Goal: Task Accomplishment & Management: Use online tool/utility

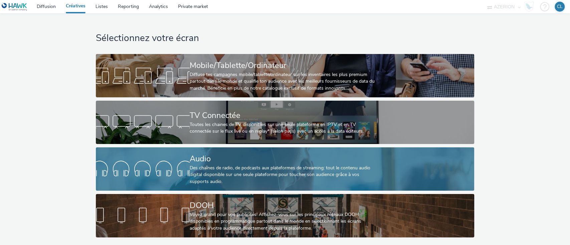
scroll to position [2, 0]
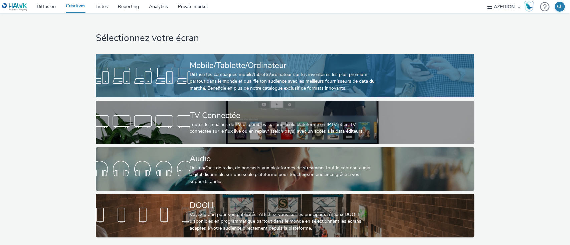
click at [312, 90] on div "Mobile/Tablette/Ordinateur Diffuse tes campagnes mobile/tablette/ordinateur sur…" at bounding box center [284, 75] width 188 height 43
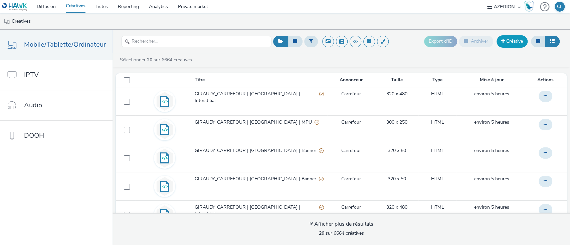
click at [498, 39] on link "Créative" at bounding box center [511, 41] width 31 height 12
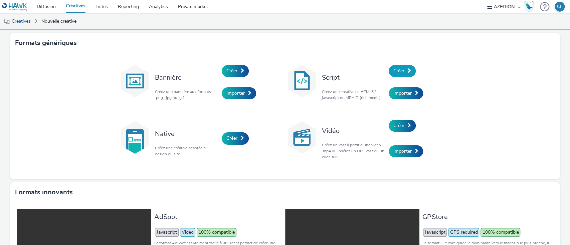
click at [394, 68] on span "Créer" at bounding box center [398, 71] width 11 height 6
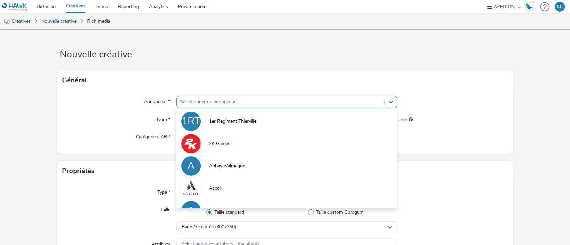
click at [273, 103] on div at bounding box center [280, 102] width 201 height 8
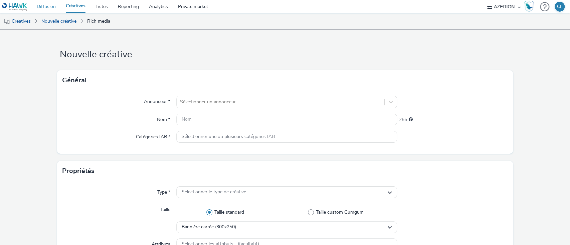
click at [41, 6] on link "Diffusion" at bounding box center [46, 6] width 29 height 13
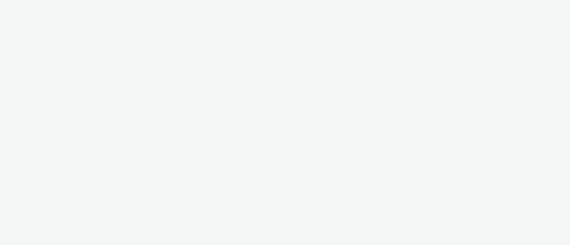
select select "11a7df10-284f-415c-b52a-427acf4c31ae"
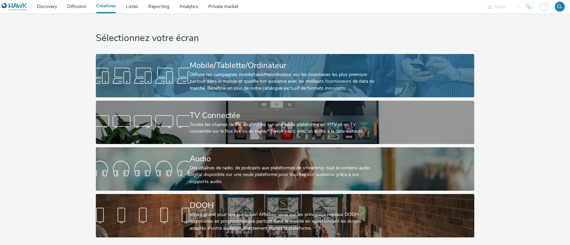
click at [244, 71] on div "Diffuse tes campagnes mobile/tablette/ordinateur sur les inventaires les plus p…" at bounding box center [284, 81] width 188 height 20
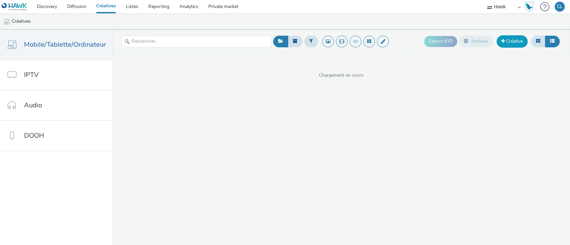
click at [515, 43] on link "Créative" at bounding box center [511, 41] width 31 height 12
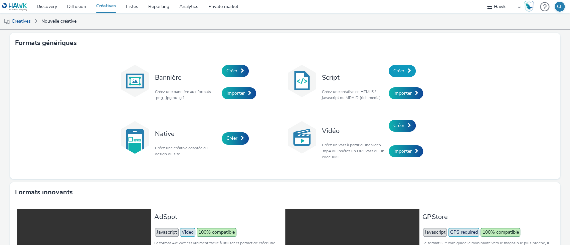
click at [401, 70] on span "Créer" at bounding box center [398, 71] width 11 height 6
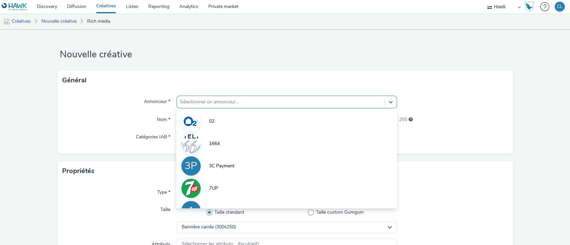
click at [254, 106] on div "Sélectionner un annonceur..." at bounding box center [281, 102] width 208 height 11
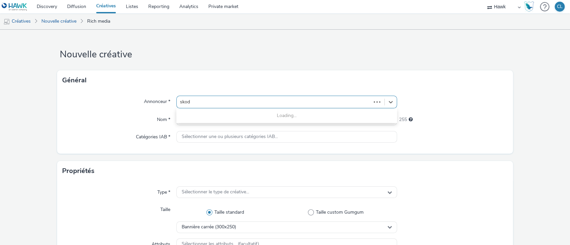
type input "skoda"
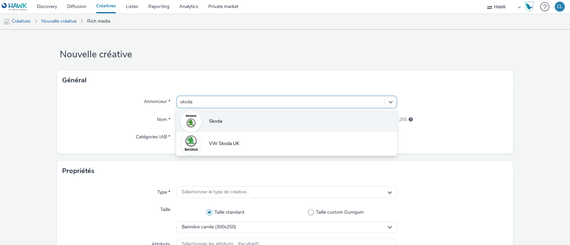
click at [242, 121] on li "Skoda" at bounding box center [286, 121] width 221 height 22
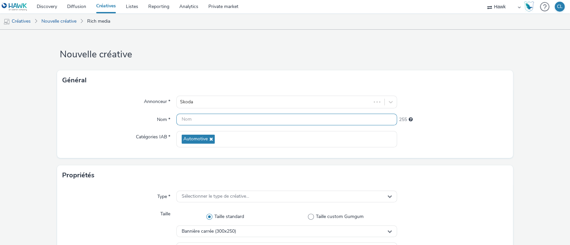
click at [231, 123] on input "text" at bounding box center [286, 120] width 221 height 12
click at [226, 122] on input "Skoda_Oct25_BAN_B2C_" at bounding box center [286, 120] width 221 height 12
click at [248, 124] on input "Skoda_Oct25_BAN_BTOC_" at bounding box center [286, 120] width 221 height 12
click at [494, 172] on div "Propriétés" at bounding box center [285, 176] width 456 height 20
click at [220, 120] on input "Skoda_Oct25_BAN_BTOC_0%" at bounding box center [286, 120] width 221 height 12
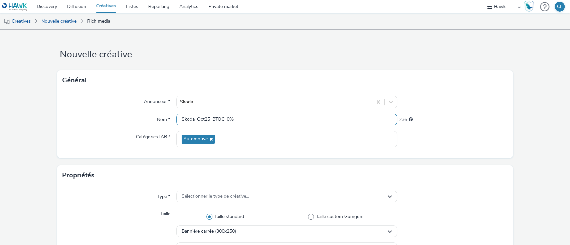
click at [224, 120] on input "Skoda_Oct25_BTOC_0%" at bounding box center [286, 120] width 221 height 12
click at [261, 117] on input "Skoda_Oct25_BTOC_BAN_0%" at bounding box center [286, 120] width 221 height 12
type input "Skoda_Oct25_BTOC_BAN_0%"
click at [418, 170] on div "Propriétés" at bounding box center [285, 176] width 456 height 20
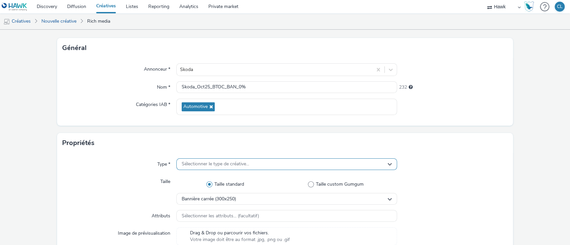
click at [362, 160] on div "Sélectionner le type de créative..." at bounding box center [286, 165] width 221 height 12
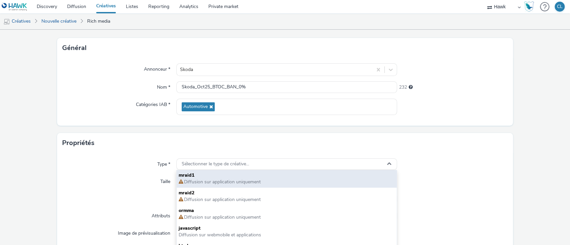
scroll to position [5, 0]
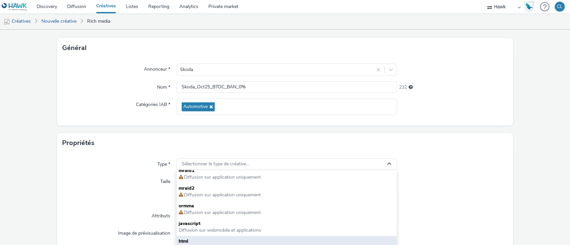
click at [290, 239] on span "html" at bounding box center [287, 241] width 216 height 7
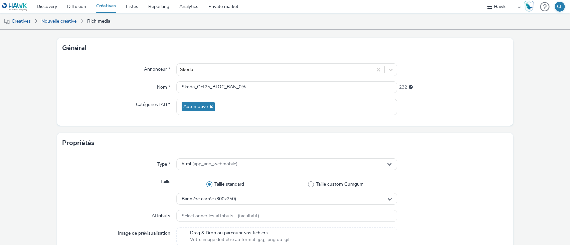
click at [420, 197] on div at bounding box center [452, 190] width 111 height 29
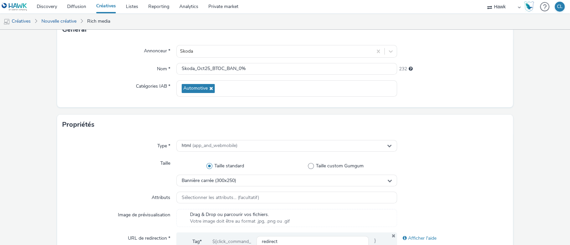
scroll to position [51, 0]
click at [237, 180] on div "Bannière carrée (300x250)" at bounding box center [286, 181] width 221 height 12
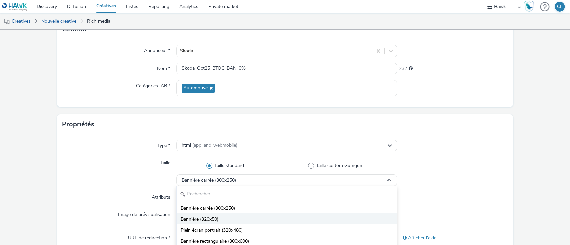
click at [228, 218] on li "Bannière (320x50)" at bounding box center [287, 219] width 220 height 11
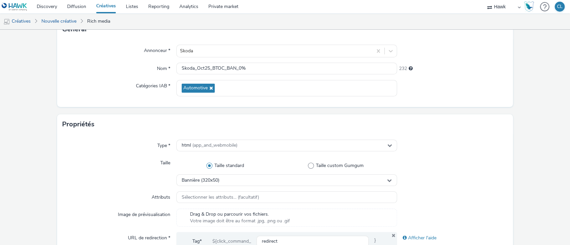
click at [422, 157] on div at bounding box center [452, 171] width 111 height 29
click at [432, 151] on div at bounding box center [452, 146] width 111 height 12
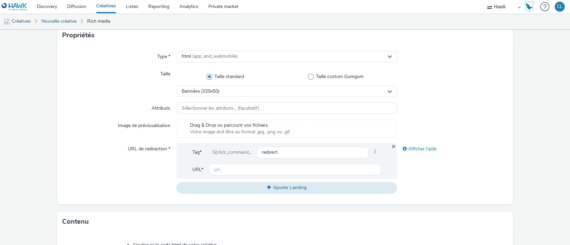
scroll to position [139, 0]
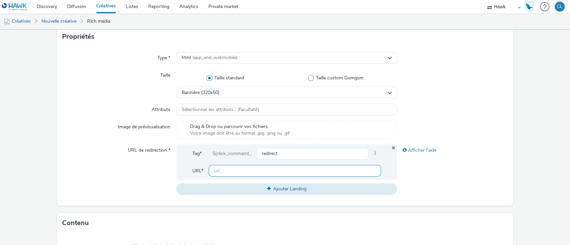
click at [291, 167] on input "text" at bounding box center [295, 171] width 173 height 12
type input "[URL][DOMAIN_NAME]"
click at [420, 119] on div "Type * html (app_and_webmobile) Taille Taille standard Taille custom Gumgum Ban…" at bounding box center [285, 126] width 456 height 159
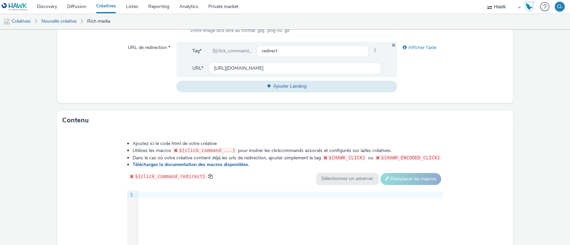
scroll to position [331, 0]
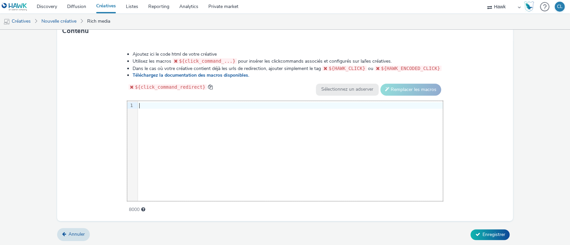
click at [155, 103] on div at bounding box center [290, 105] width 305 height 7
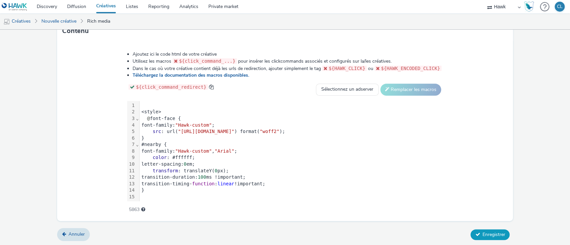
click at [485, 233] on span "Enregistrer" at bounding box center [493, 235] width 23 height 6
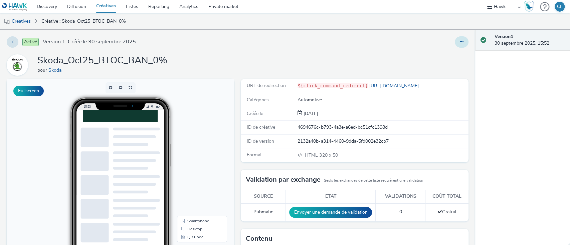
click at [460, 44] on icon at bounding box center [462, 41] width 4 height 5
click at [428, 68] on link "Dupliquer" at bounding box center [443, 68] width 50 height 13
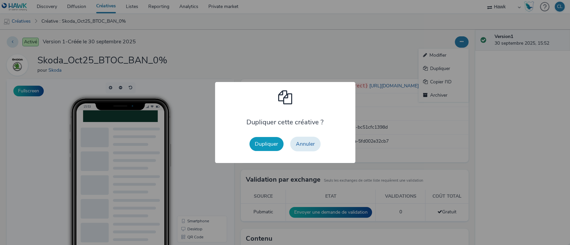
click at [273, 139] on button "Dupliquer" at bounding box center [266, 144] width 34 height 14
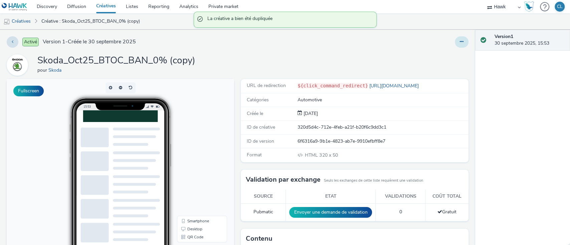
click at [460, 38] on button at bounding box center [462, 41] width 14 height 11
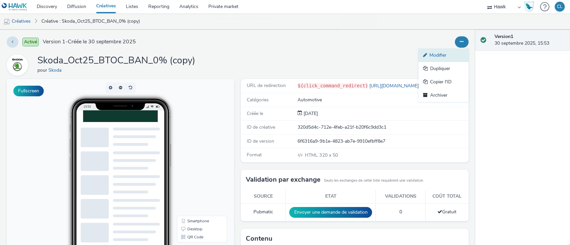
click at [434, 50] on link "Modifier" at bounding box center [443, 55] width 50 height 13
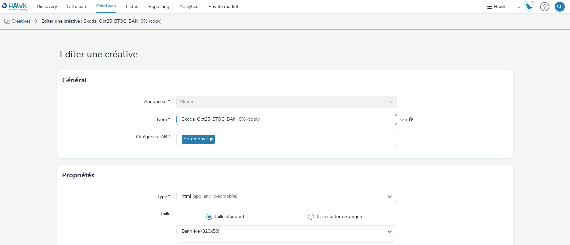
drag, startPoint x: 270, startPoint y: 115, endPoint x: 257, endPoint y: 120, distance: 13.6
click at [257, 120] on input "Skoda_Oct25_BTOC_BAN_0% (copy)" at bounding box center [286, 120] width 221 height 12
click at [233, 122] on input "Skoda_Oct25_BTOC_BAN_0%" at bounding box center [286, 120] width 221 height 12
click at [256, 122] on input "Skoda_Oct25_BTOC_MPU_0%" at bounding box center [286, 120] width 221 height 12
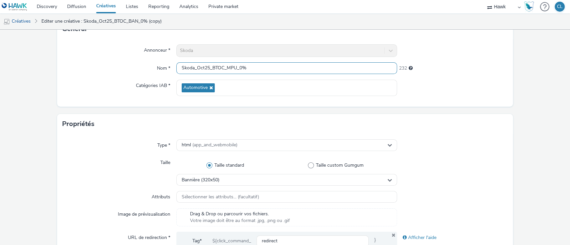
scroll to position [52, 0]
type input "Skoda_Oct25_BTOC_MPU_0%"
click at [266, 177] on div "Bannière (320x50)" at bounding box center [286, 180] width 221 height 12
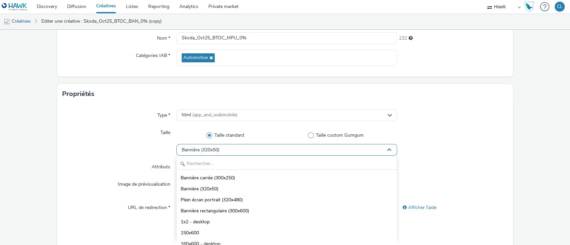
scroll to position [83, 0]
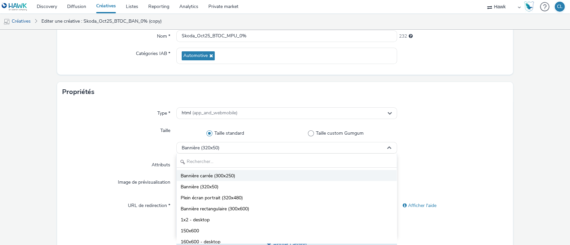
click at [263, 177] on li "Bannière carrée (300x250)" at bounding box center [287, 175] width 220 height 11
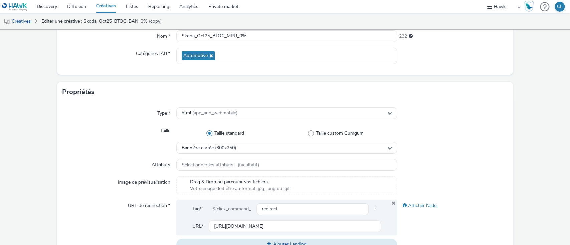
click at [422, 153] on div at bounding box center [452, 139] width 111 height 29
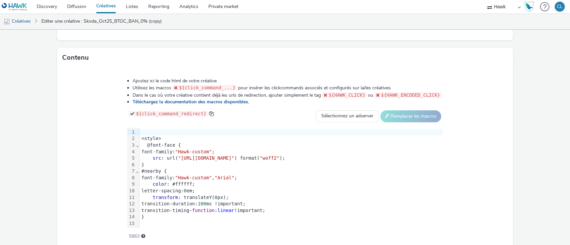
scroll to position [311, 0]
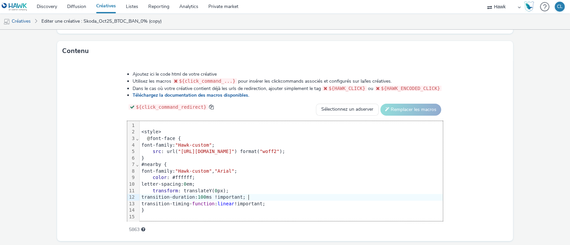
click at [245, 196] on div "transition-duration: 100 ms !important;" at bounding box center [291, 197] width 303 height 7
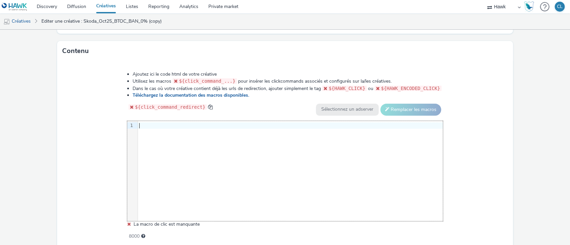
click at [158, 123] on div at bounding box center [290, 126] width 305 height 7
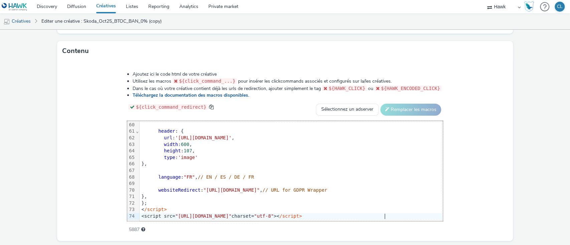
scroll to position [331, 0]
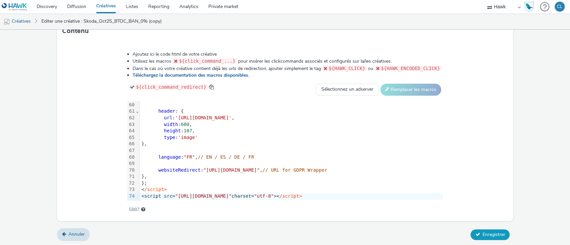
click at [491, 233] on span "Enregistrer" at bounding box center [493, 235] width 23 height 6
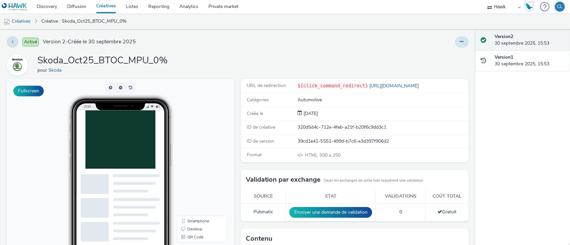
click at [460, 41] on icon at bounding box center [462, 41] width 4 height 5
click at [440, 68] on link "Dupliquer" at bounding box center [443, 68] width 50 height 13
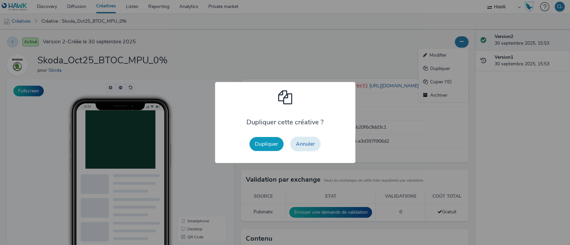
click at [257, 142] on button "Dupliquer" at bounding box center [266, 144] width 34 height 14
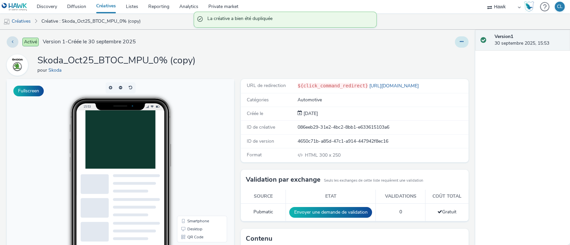
click at [455, 41] on button at bounding box center [462, 41] width 14 height 11
click at [434, 58] on link "Modifier" at bounding box center [443, 55] width 50 height 13
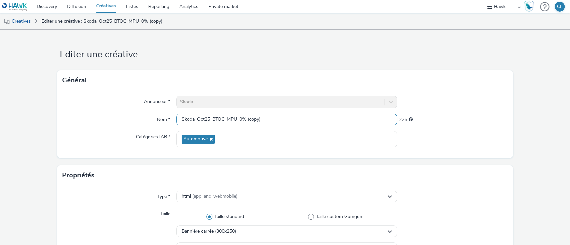
drag, startPoint x: 282, startPoint y: 122, endPoint x: 266, endPoint y: 122, distance: 15.4
click at [266, 122] on input "Skoda_Oct25_BTOC_MPU_0% (copy)" at bounding box center [286, 120] width 221 height 12
click at [234, 119] on input "Skoda_Oct25_BTOC_MPU_0%" at bounding box center [286, 120] width 221 height 12
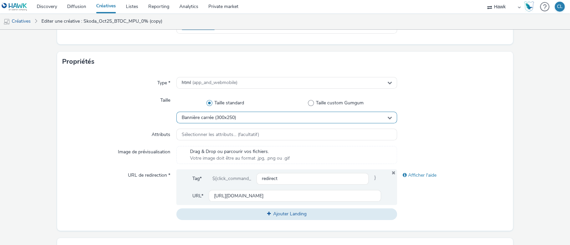
type input "Skoda_Oct25_BTOC_INTER_0%"
click at [235, 114] on div "Bannière carrée (300x250)" at bounding box center [286, 118] width 221 height 12
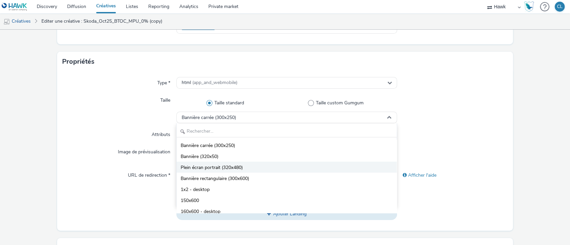
click at [221, 168] on span "Plein écran portrait (320x480)" at bounding box center [212, 168] width 62 height 7
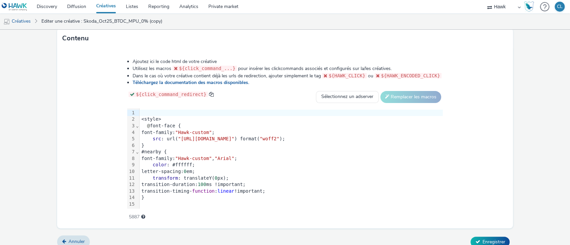
scroll to position [331, 0]
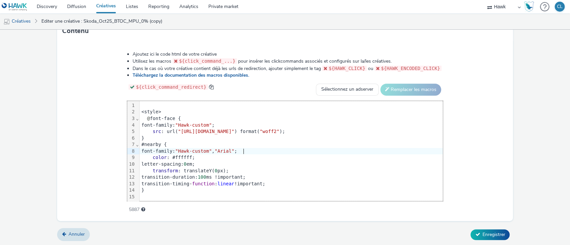
click at [316, 148] on div "font-family: "Hawk-custom" , "Arial" ;" at bounding box center [291, 151] width 303 height 7
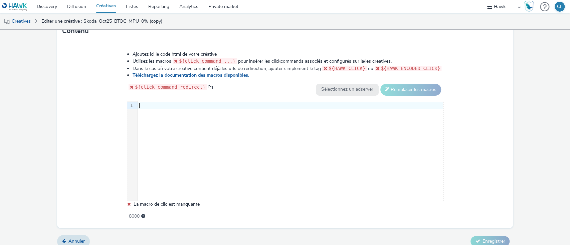
click at [142, 101] on div at bounding box center [290, 105] width 305 height 9
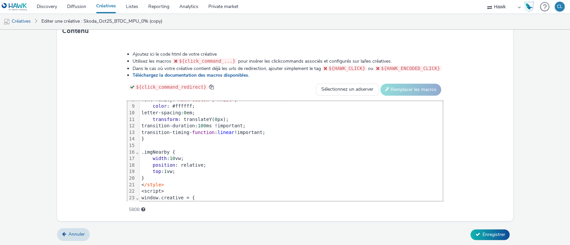
scroll to position [0, 0]
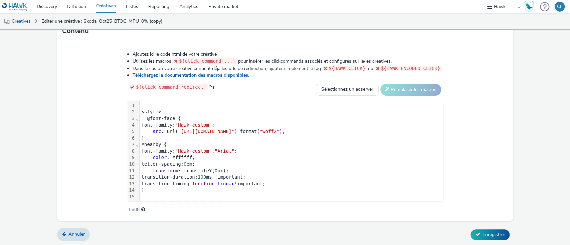
click at [485, 239] on div "Annuler Enregistrer" at bounding box center [285, 235] width 456 height 12
click at [484, 237] on button "Enregistrer" at bounding box center [489, 235] width 39 height 11
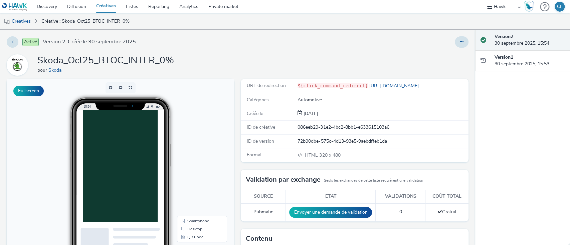
click at [259, 52] on div "Activé Version 2 - Créée le 30 septembre 2025 Skoda_Oct25_BTOC_INTER_0% pour Sk…" at bounding box center [237, 138] width 475 height 216
click at [362, 50] on div "Activé Version 2 - Créée le 30 septembre 2025 Skoda_Oct25_BTOC_INTER_0% pour Sk…" at bounding box center [237, 138] width 475 height 216
click at [459, 43] on button at bounding box center [462, 41] width 14 height 11
click at [443, 68] on link "Dupliquer" at bounding box center [443, 68] width 50 height 13
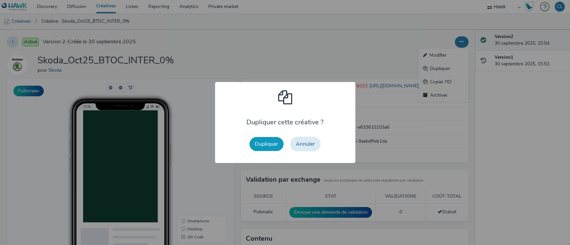
click at [270, 147] on button "Dupliquer" at bounding box center [266, 144] width 34 height 14
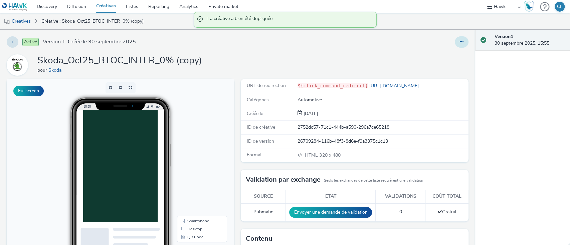
click at [455, 38] on button at bounding box center [462, 41] width 14 height 11
click at [429, 60] on link "Modifier" at bounding box center [443, 55] width 50 height 13
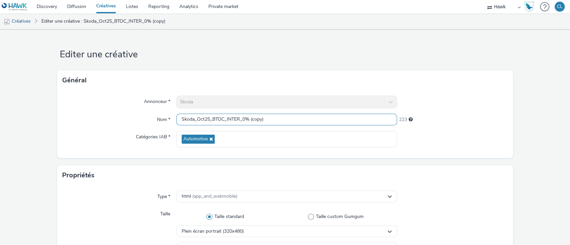
drag, startPoint x: 269, startPoint y: 119, endPoint x: 240, endPoint y: 120, distance: 28.7
click at [240, 120] on input "Skoda_Oct25_BTOC_INTER_0% (copy)" at bounding box center [286, 120] width 221 height 12
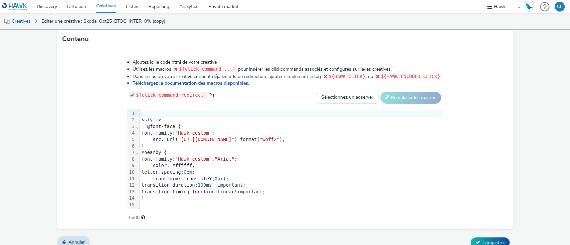
scroll to position [331, 0]
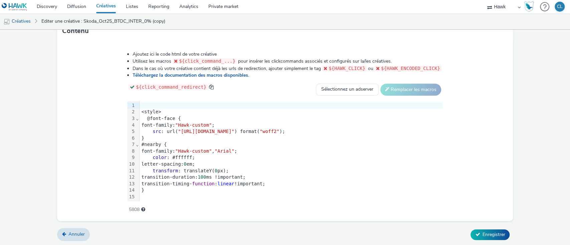
type input "Skoda_Oct25_BTOC_INTER_Fabia-LLD"
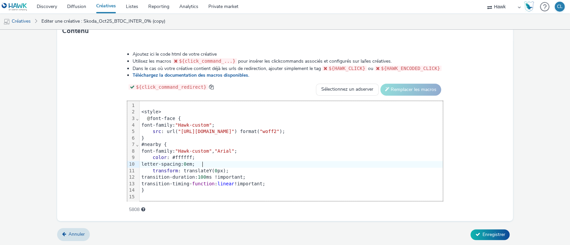
click at [216, 163] on div "letter-spacing: 0 em;" at bounding box center [291, 164] width 303 height 7
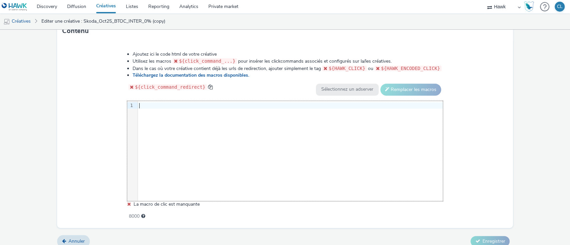
click at [145, 101] on div at bounding box center [290, 105] width 305 height 9
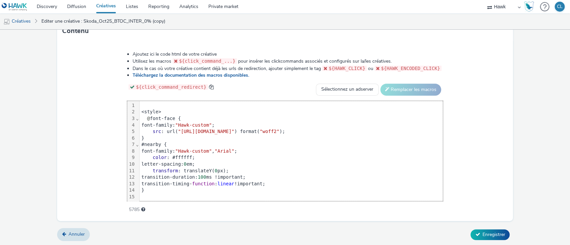
scroll to position [432, 0]
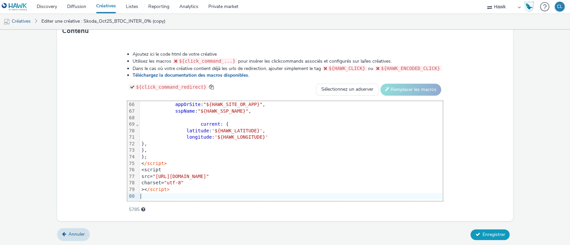
click at [492, 230] on button "Enregistrer" at bounding box center [489, 235] width 39 height 11
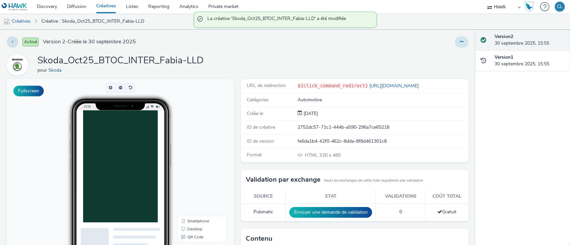
click at [455, 39] on button at bounding box center [462, 41] width 14 height 11
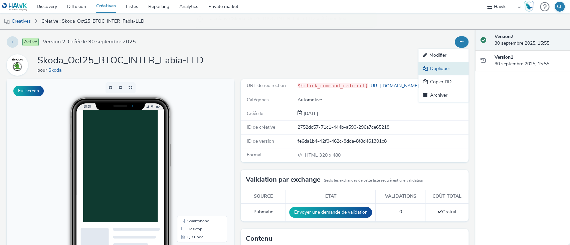
click at [431, 68] on link "Dupliquer" at bounding box center [443, 68] width 50 height 13
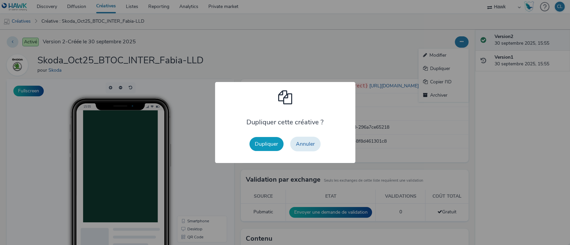
click at [279, 142] on button "Dupliquer" at bounding box center [266, 144] width 34 height 14
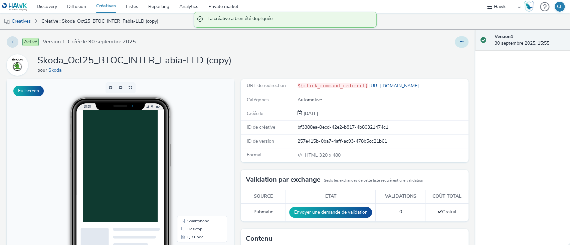
click at [455, 45] on button at bounding box center [462, 41] width 14 height 11
click at [437, 53] on link "Modifier" at bounding box center [443, 55] width 50 height 13
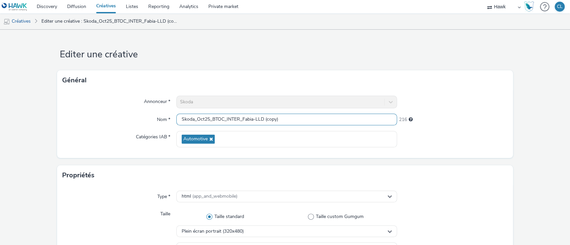
click at [281, 119] on input "Skoda_Oct25_BTOC_INTER_Fabia-LLD (copy)" at bounding box center [286, 120] width 221 height 12
click at [238, 121] on input "Skoda_Oct25_BTOC_INTER_Fabia-LLD" at bounding box center [286, 120] width 221 height 12
type input "Skoda_Oct25_BTOC_MPU_Fabia-LLD"
click at [459, 152] on div "Annonceur * Skoda Nom * Skoda_Oct25_BTOC_MPU_Fabia-LLD 225 Catégories IAB * Aut…" at bounding box center [285, 124] width 456 height 68
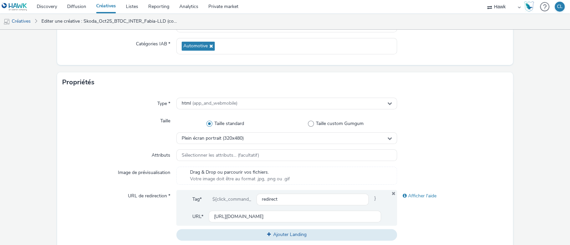
scroll to position [94, 0]
click at [262, 138] on div "Plein écran portrait (320x480)" at bounding box center [286, 138] width 221 height 12
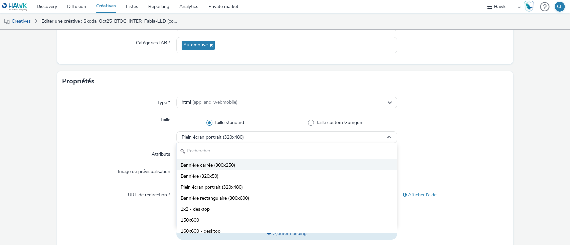
click at [240, 165] on li "Bannière carrée (300x250)" at bounding box center [287, 165] width 220 height 11
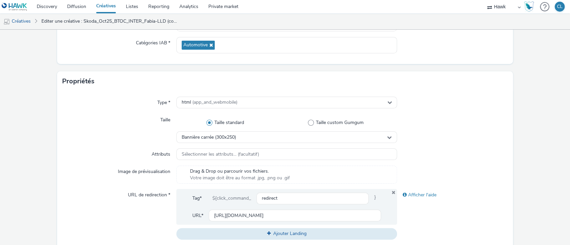
click at [425, 149] on div at bounding box center [452, 155] width 111 height 12
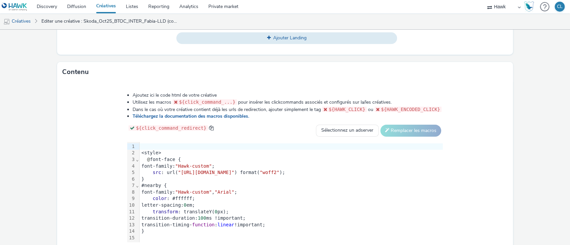
scroll to position [298, 0]
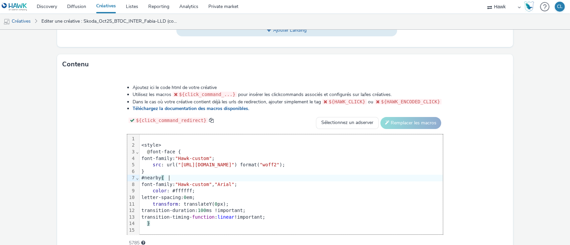
click at [223, 180] on div "#nearby {" at bounding box center [291, 178] width 303 height 7
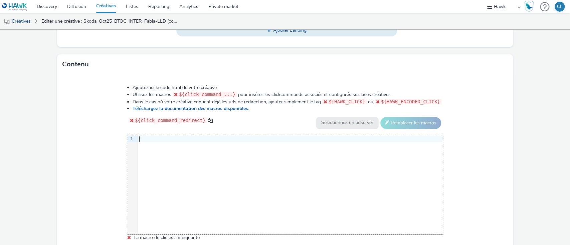
click at [163, 132] on div "Ajoutez ici le code html de votre créative Utilisez les macros ${click_command_…" at bounding box center [285, 165] width 364 height 171
click at [160, 135] on div at bounding box center [290, 139] width 305 height 9
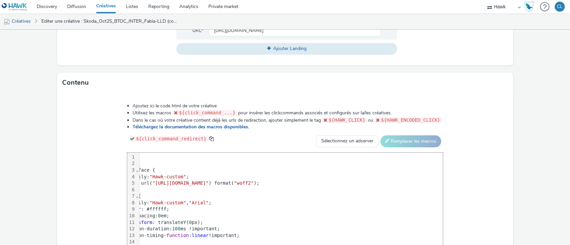
scroll to position [331, 0]
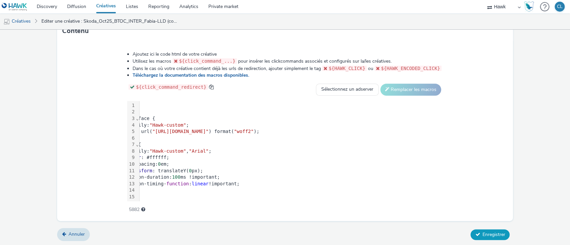
click at [482, 235] on span "Enregistrer" at bounding box center [493, 235] width 23 height 6
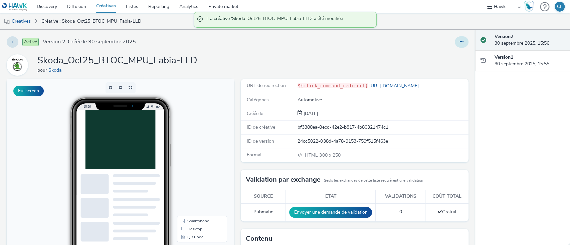
click at [458, 45] on button at bounding box center [462, 41] width 14 height 11
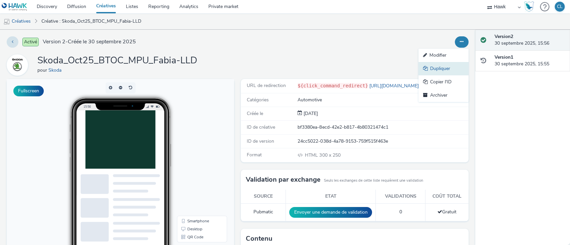
click at [438, 67] on link "Dupliquer" at bounding box center [443, 68] width 50 height 13
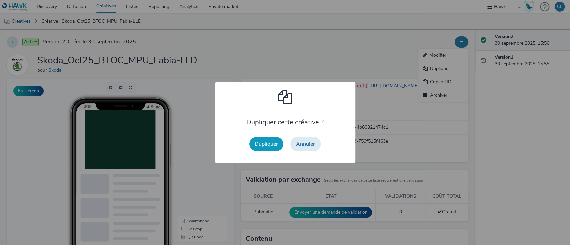
click at [266, 146] on button "Dupliquer" at bounding box center [266, 144] width 34 height 14
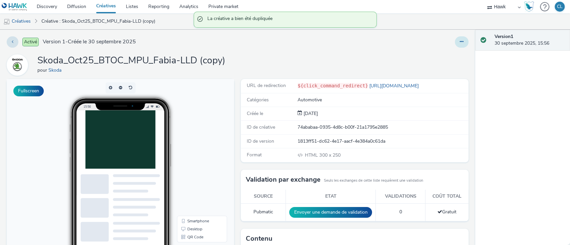
click at [456, 44] on button at bounding box center [462, 41] width 14 height 11
click at [439, 55] on link "Modifier" at bounding box center [443, 55] width 50 height 13
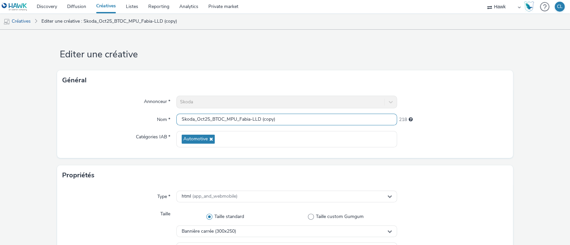
click at [277, 117] on input "Skoda_Oct25_BTOC_MPU_Fabia-LLD (copy)" at bounding box center [286, 120] width 221 height 12
click at [235, 121] on input "Skoda_Oct25_BTOC_MPU_Fabia-LLD" at bounding box center [286, 120] width 221 height 12
type input "Skoda_Oct25_BTOC_BAN_Fabia-LLD"
click at [464, 135] on div at bounding box center [452, 139] width 111 height 16
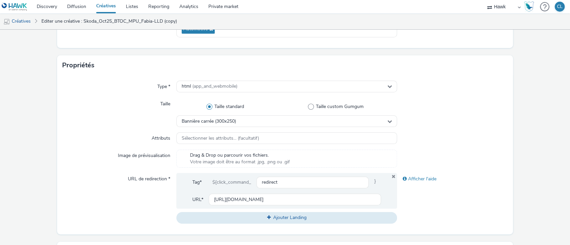
scroll to position [112, 0]
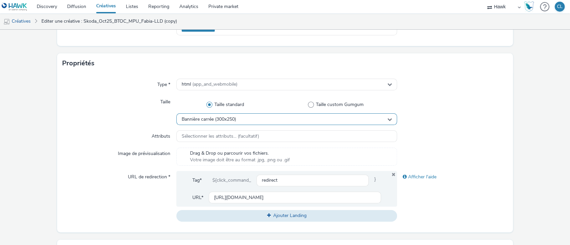
click at [276, 119] on div "Bannière carrée (300x250)" at bounding box center [286, 120] width 221 height 12
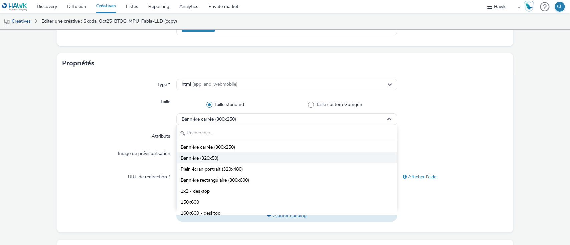
click at [227, 158] on li "Bannière (320x50)" at bounding box center [287, 158] width 220 height 11
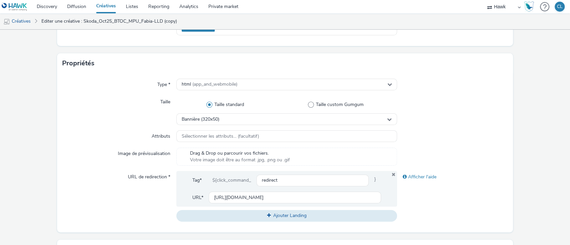
click at [463, 136] on div at bounding box center [452, 137] width 111 height 12
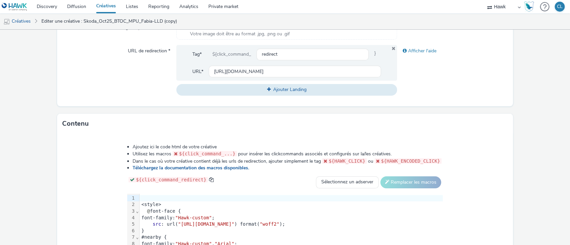
scroll to position [331, 0]
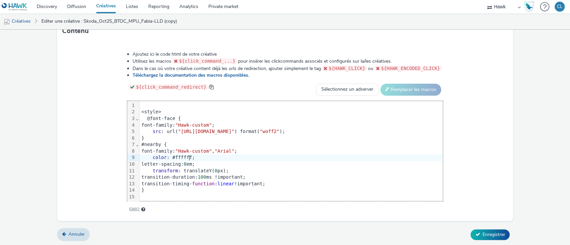
click at [254, 159] on div "color : #ffffff;" at bounding box center [291, 158] width 303 height 7
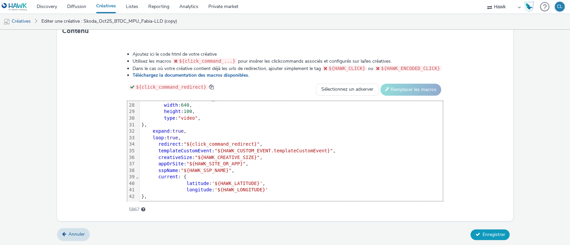
click at [493, 232] on span "Enregistrer" at bounding box center [493, 235] width 23 height 6
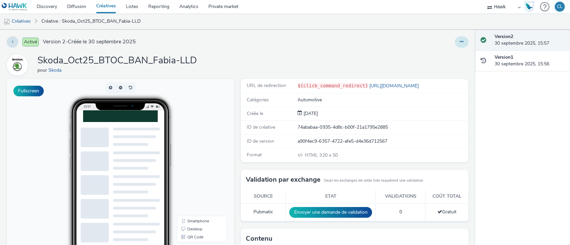
click at [460, 43] on icon at bounding box center [462, 41] width 4 height 5
click at [438, 57] on link "Modifier" at bounding box center [443, 55] width 50 height 13
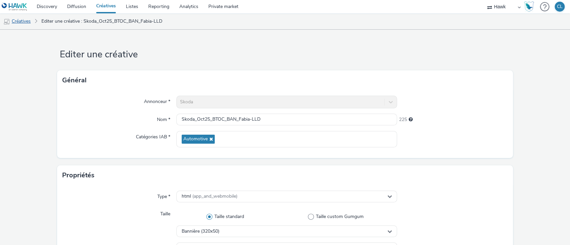
click at [24, 22] on link "Créatives" at bounding box center [17, 21] width 34 height 16
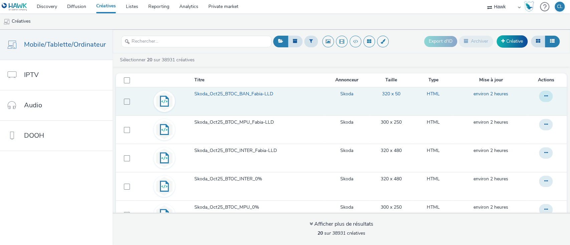
click at [539, 97] on button at bounding box center [546, 96] width 14 height 11
click at [518, 121] on link "Dupliquer" at bounding box center [527, 123] width 50 height 13
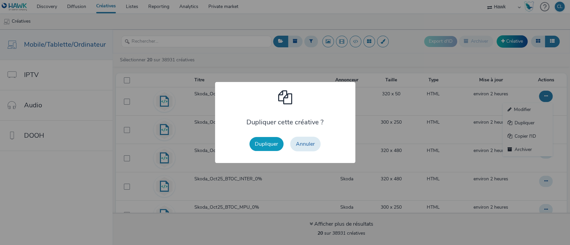
click at [270, 142] on button "Dupliquer" at bounding box center [266, 144] width 34 height 14
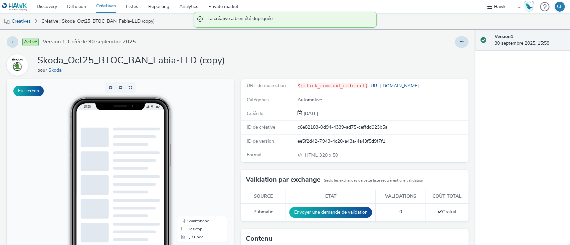
click at [453, 32] on div "Activé Version 1 - Créée le 30 septembre 2025 Skoda_Oct25_BTOC_BAN_Fabia-LLD (c…" at bounding box center [237, 138] width 475 height 216
click at [460, 40] on icon at bounding box center [462, 41] width 4 height 5
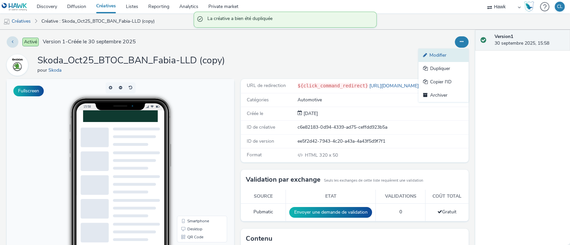
click at [431, 54] on link "Modifier" at bounding box center [443, 55] width 50 height 13
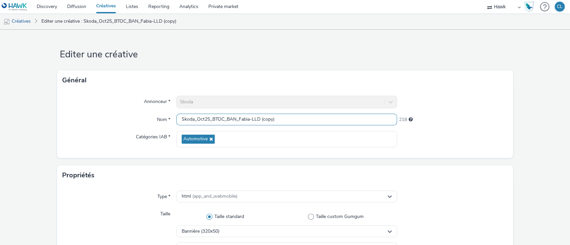
drag, startPoint x: 275, startPoint y: 121, endPoint x: 259, endPoint y: 121, distance: 15.7
click at [259, 121] on input "Skoda_Oct25_BTOC_BAN_Fabia-LLD (copy)" at bounding box center [286, 120] width 221 height 12
click at [222, 119] on input "Skoda_Oct25_BTOC_BAN_Fabia-LLD" at bounding box center [286, 120] width 221 height 12
click at [265, 122] on input "Skoda_Oct25_BTOB_BAN_Fabia-LLD" at bounding box center [286, 120] width 221 height 12
drag, startPoint x: 268, startPoint y: 120, endPoint x: 234, endPoint y: 120, distance: 34.1
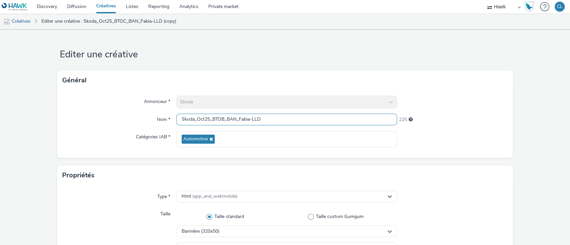
click at [234, 120] on input "Skoda_Oct25_BTOB_BAN_Fabia-LLD" at bounding box center [286, 120] width 221 height 12
type input "Skoda_Oct25_BTOB_BAN_Fabia-LLD"
click at [400, 151] on div "Annonceur * Skoda Nom * Skoda_Oct25_BTOB_BAN_Fabia-LLD 225 Catégories IAB * Aut…" at bounding box center [285, 124] width 456 height 68
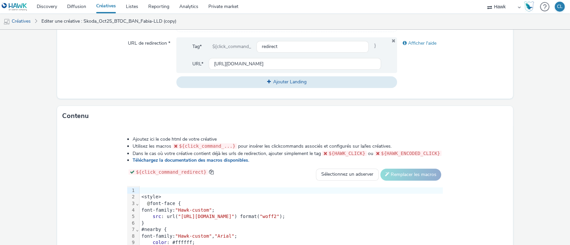
scroll to position [331, 0]
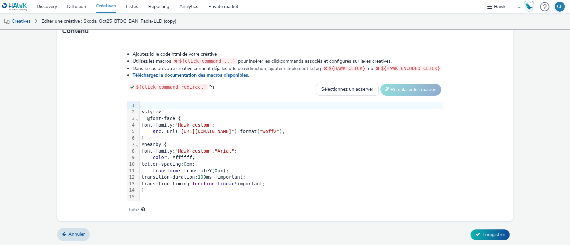
click at [248, 155] on div "color : #ffffff;" at bounding box center [291, 158] width 303 height 7
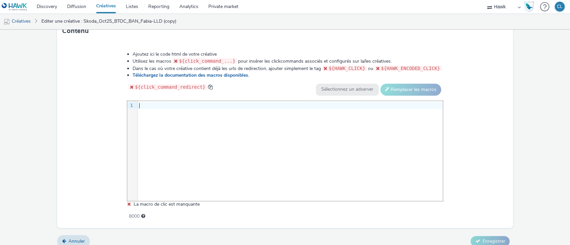
click at [166, 105] on div at bounding box center [290, 105] width 305 height 7
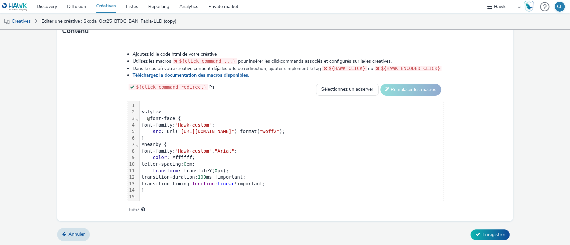
scroll to position [400, 0]
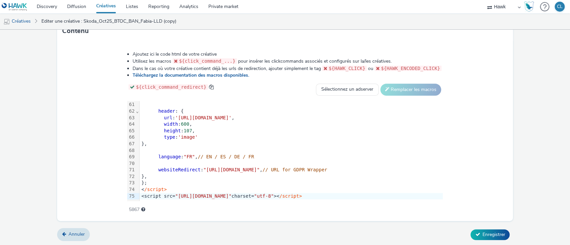
click at [497, 229] on div "Annuler Enregistrer" at bounding box center [285, 235] width 456 height 12
click at [493, 235] on span "Enregistrer" at bounding box center [493, 235] width 23 height 6
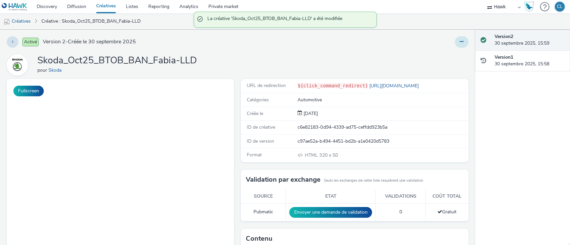
click at [457, 47] on button at bounding box center [462, 41] width 14 height 11
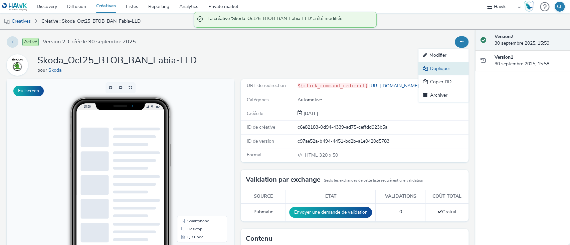
click at [441, 66] on link "Dupliquer" at bounding box center [443, 68] width 50 height 13
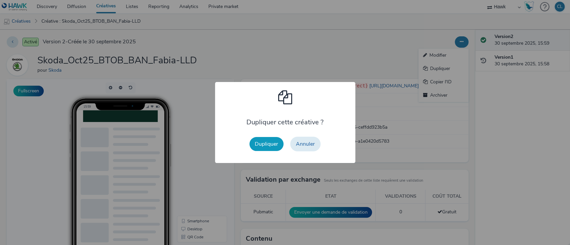
click at [283, 146] on button "Dupliquer" at bounding box center [266, 144] width 34 height 14
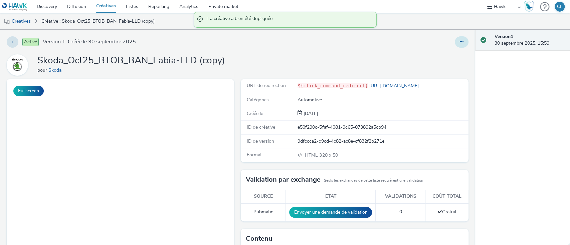
click at [460, 43] on icon at bounding box center [462, 41] width 4 height 5
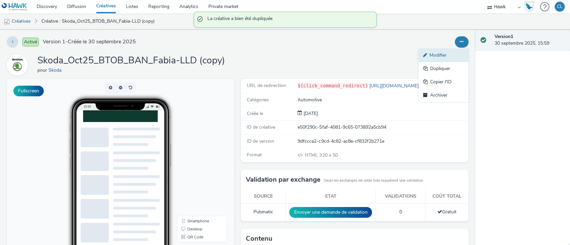
click at [438, 55] on link "Modifier" at bounding box center [443, 55] width 50 height 13
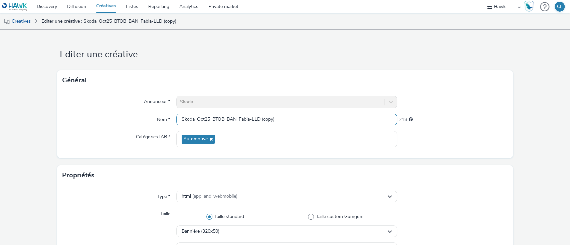
click at [278, 116] on input "Skoda_Oct25_BTOB_BAN_Fabia-LLD (copy)" at bounding box center [286, 120] width 221 height 12
click at [233, 119] on input "Skoda_Oct25_BTOB_BAN_Fabia-LLD" at bounding box center [286, 120] width 221 height 12
type input "Skoda_Oct25_BTOB_MPU_Fabia-LLD"
click at [441, 173] on div "Propriétés" at bounding box center [285, 176] width 456 height 20
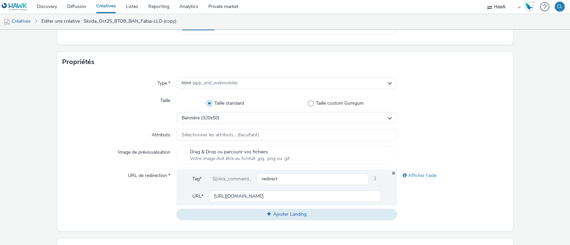
scroll to position [115, 0]
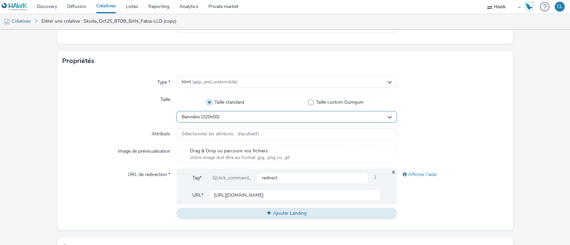
click at [231, 115] on div "Bannière (320x50)" at bounding box center [286, 117] width 221 height 12
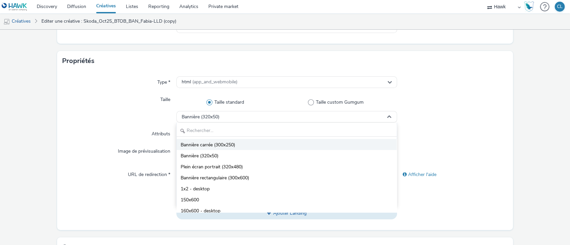
click at [224, 139] on li "Bannière carrée (300x250)" at bounding box center [287, 144] width 220 height 11
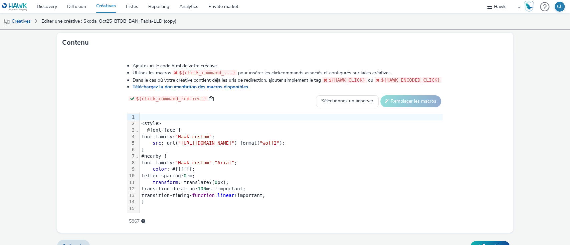
scroll to position [323, 0]
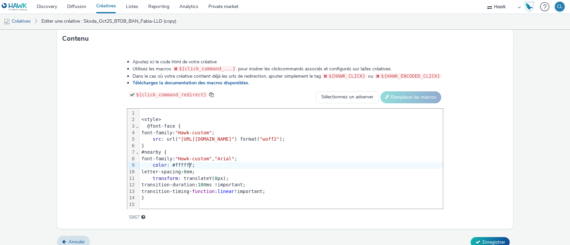
click at [272, 167] on div "color : #ffffff;" at bounding box center [291, 165] width 303 height 7
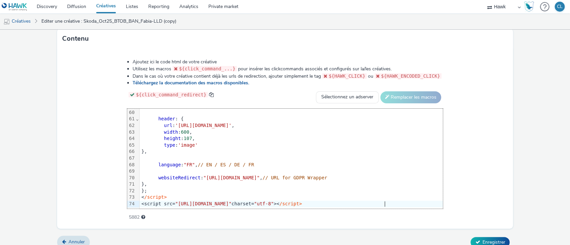
scroll to position [331, 0]
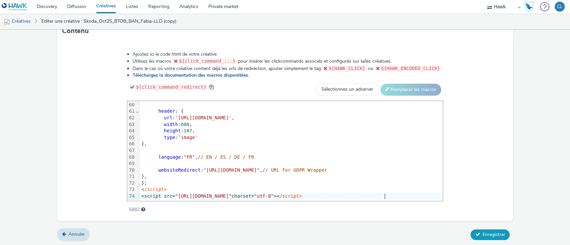
click at [483, 234] on span "Enregistrer" at bounding box center [493, 235] width 23 height 6
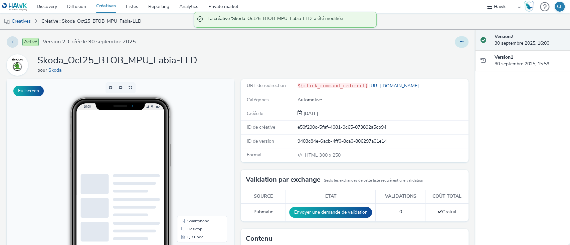
click at [458, 45] on button at bounding box center [462, 41] width 14 height 11
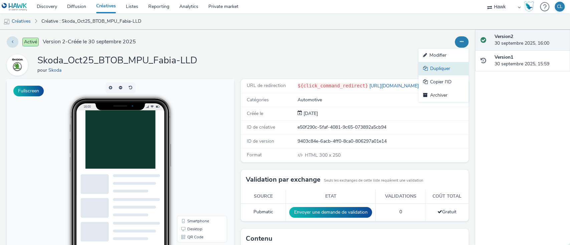
click at [441, 65] on link "Dupliquer" at bounding box center [443, 68] width 50 height 13
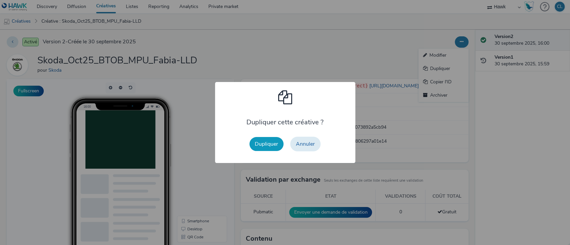
click at [276, 141] on button "Dupliquer" at bounding box center [266, 144] width 34 height 14
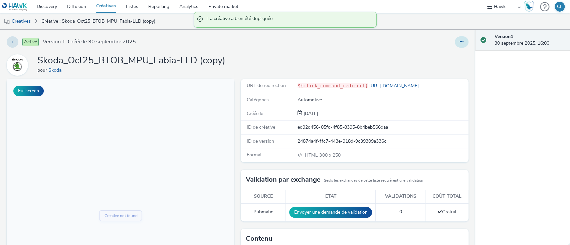
click at [457, 44] on button at bounding box center [462, 41] width 14 height 11
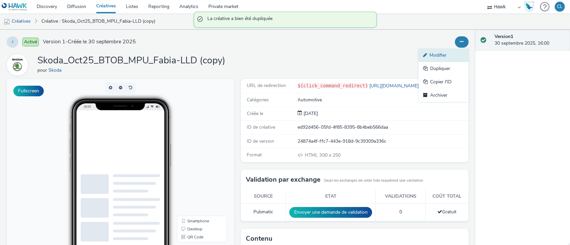
click at [444, 55] on link "Modifier" at bounding box center [443, 55] width 50 height 13
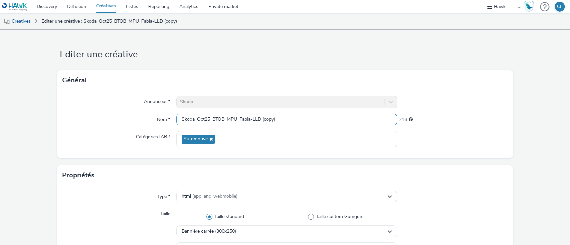
click at [297, 122] on input "Skoda_Oct25_BTOB_MPU_Fabia-LLD (copy)" at bounding box center [286, 120] width 221 height 12
click at [233, 117] on input "Skoda_Oct25_BTOB_MPU_Fabia-LLD" at bounding box center [286, 120] width 221 height 12
type input "Skoda_Oct25_BTOB_INTER_Fabia-LLD"
click at [444, 175] on div "Propriétés" at bounding box center [285, 176] width 456 height 20
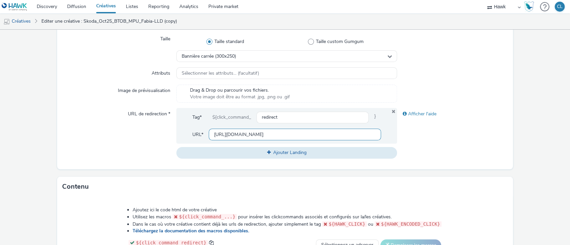
scroll to position [178, 0]
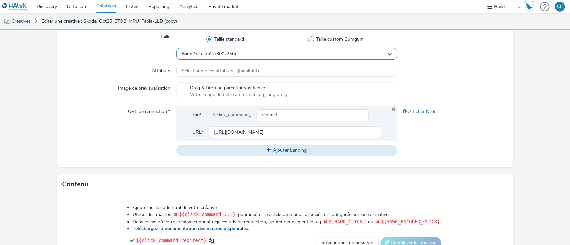
click at [262, 50] on div "Bannière carrée (300x250)" at bounding box center [286, 54] width 221 height 12
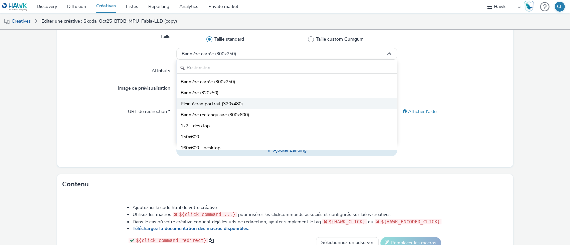
click at [239, 101] on span "Plein écran portrait (320x480)" at bounding box center [212, 104] width 62 height 7
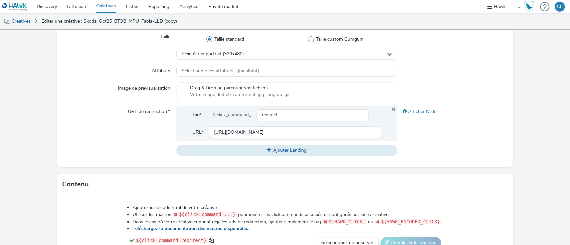
click at [491, 174] on form "Editer une créative Général Annonceur * Skoda Nom * Skoda_Oct25_BTOB_INTER_Fabi…" at bounding box center [285, 126] width 570 height 548
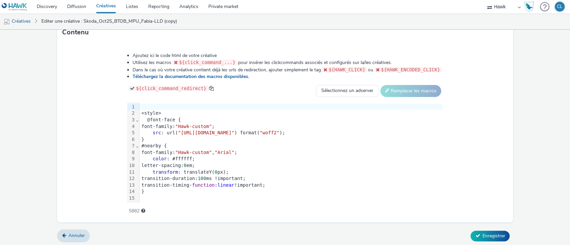
scroll to position [331, 0]
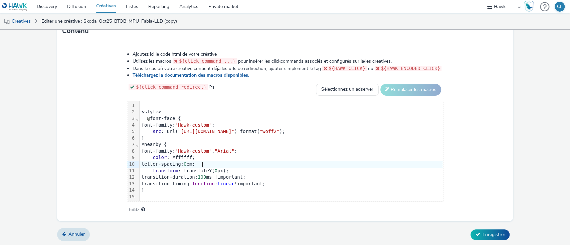
click at [298, 166] on div "letter-spacing: 0 em;" at bounding box center [291, 164] width 303 height 7
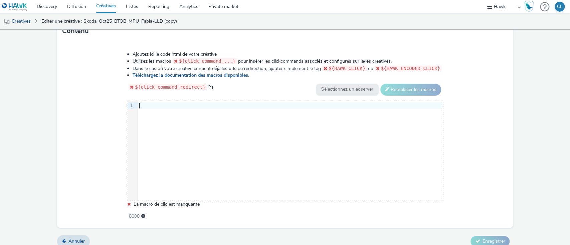
click at [150, 108] on div at bounding box center [290, 105] width 305 height 9
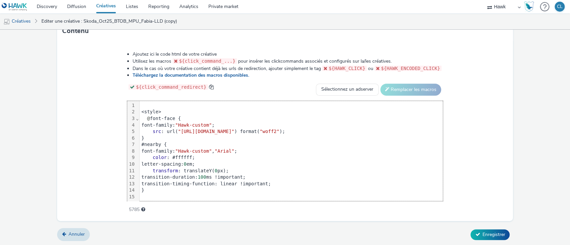
scroll to position [432, 0]
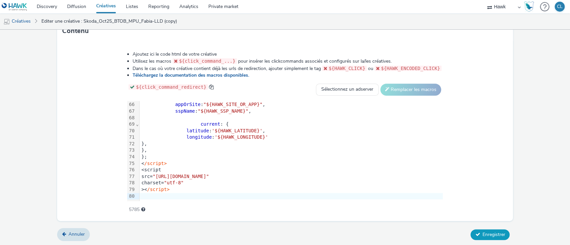
click at [494, 238] on button "Enregistrer" at bounding box center [489, 235] width 39 height 11
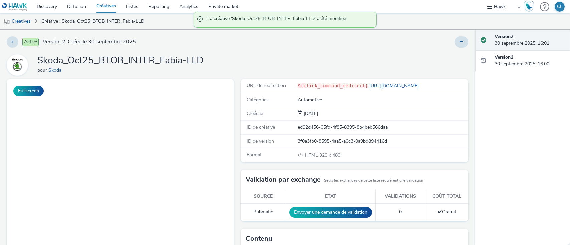
select select "11a7df10-284f-415c-b52a-427acf4c31ae"
